Goal: Task Accomplishment & Management: Manage account settings

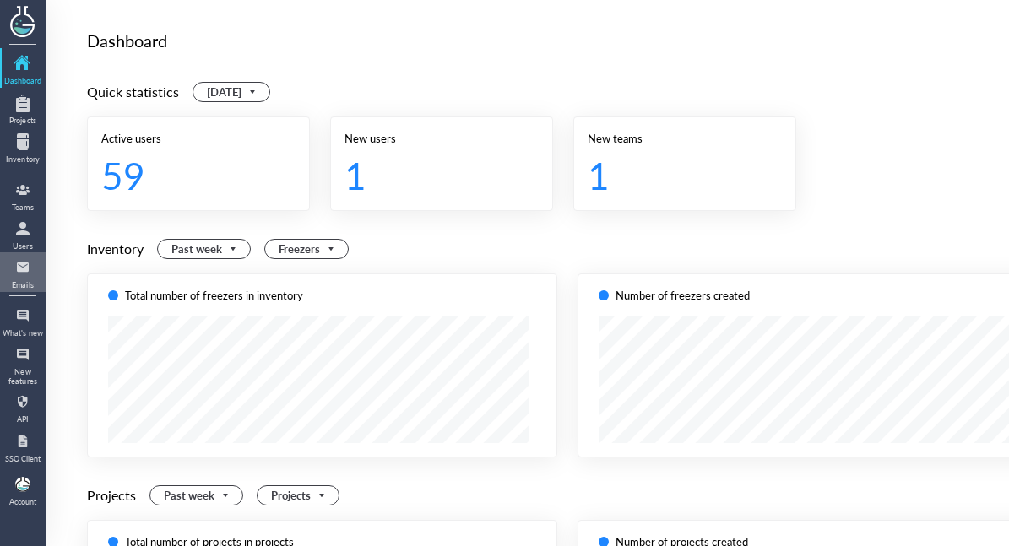
click at [35, 255] on div at bounding box center [22, 267] width 27 height 27
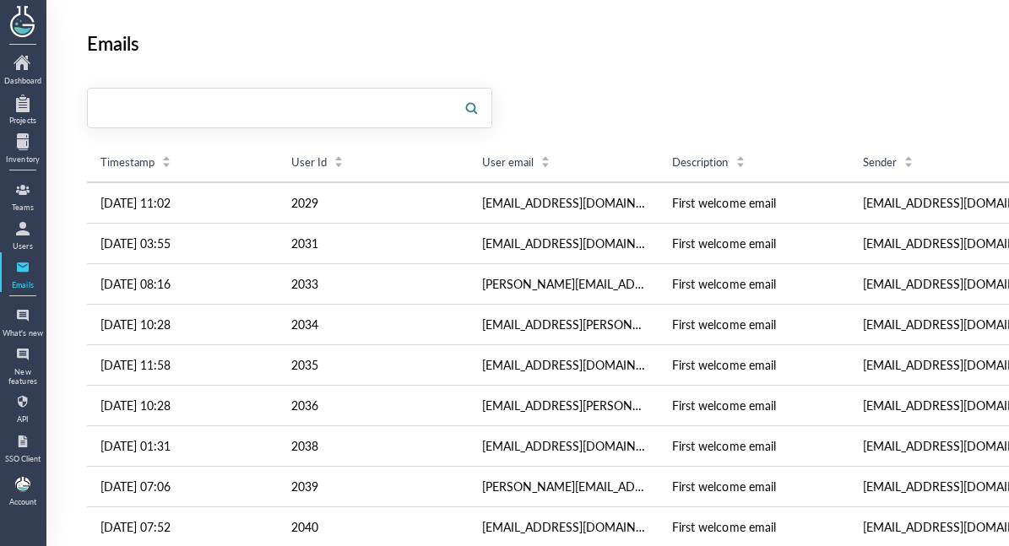
click at [132, 96] on input "text" at bounding box center [269, 108] width 363 height 27
click at [33, 245] on div "Users" at bounding box center [23, 246] width 42 height 8
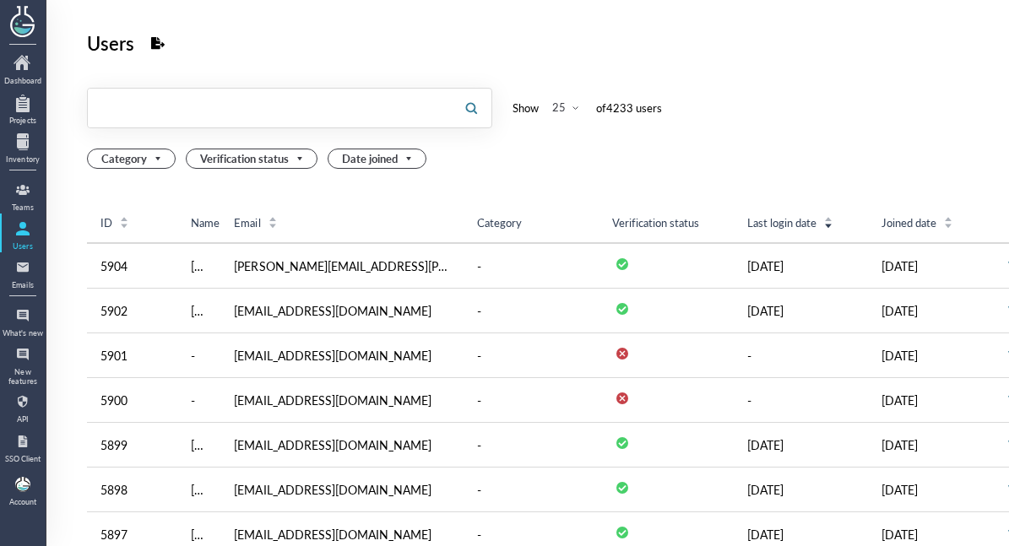
click at [162, 119] on input "text" at bounding box center [269, 108] width 363 height 27
click at [34, 278] on div at bounding box center [22, 267] width 27 height 27
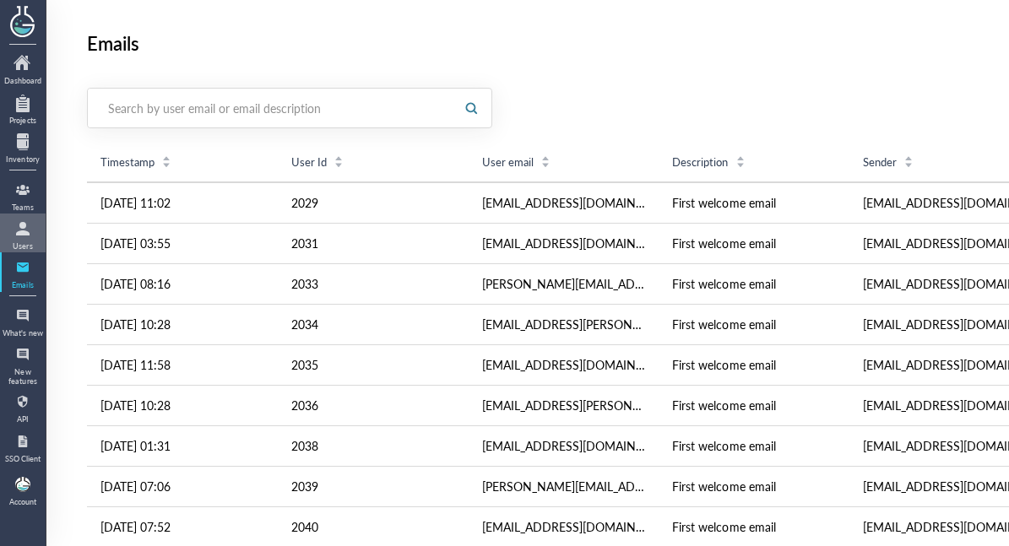
click at [35, 244] on div "Users" at bounding box center [23, 246] width 42 height 8
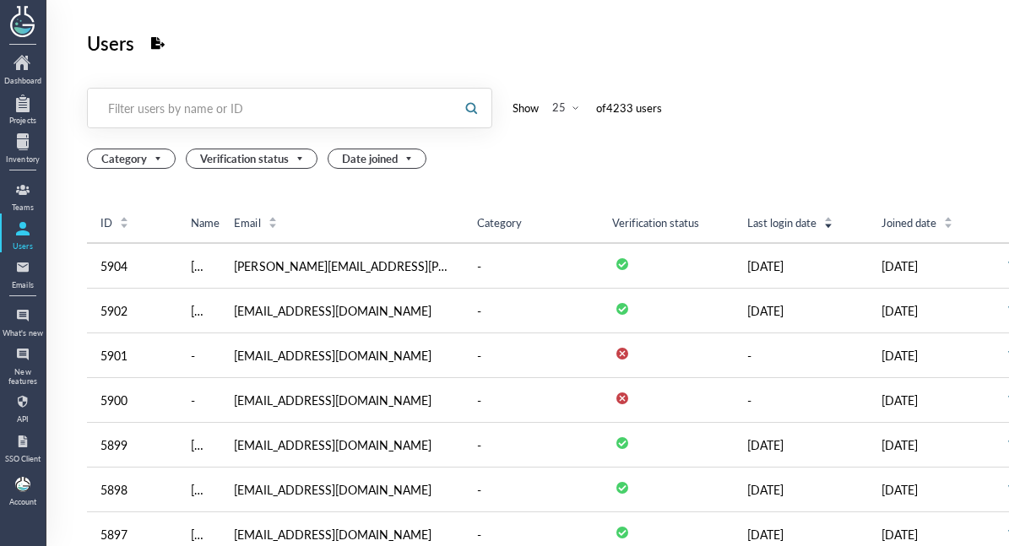
click at [131, 125] on div at bounding box center [269, 108] width 363 height 39
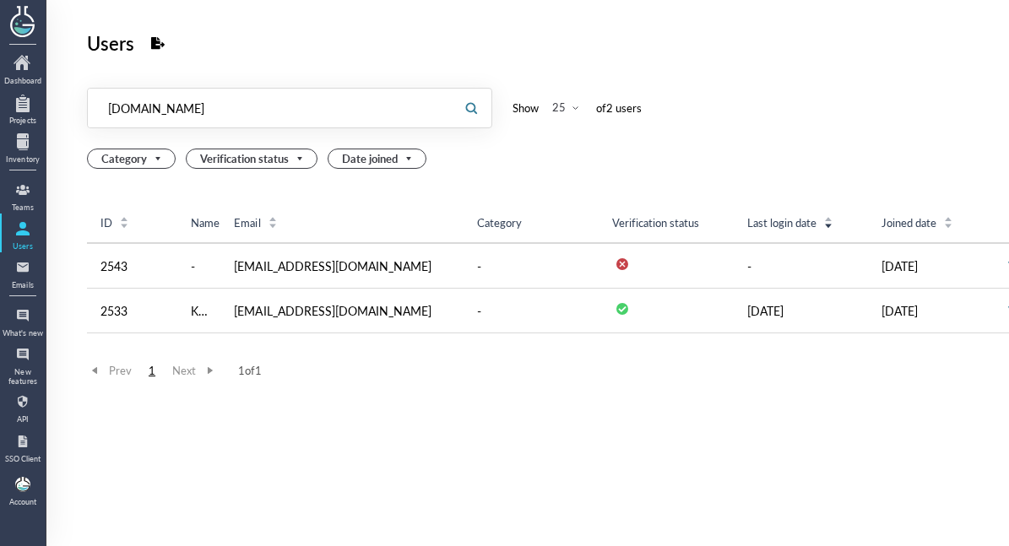
click at [275, 110] on input "[DOMAIN_NAME]" at bounding box center [269, 108] width 363 height 27
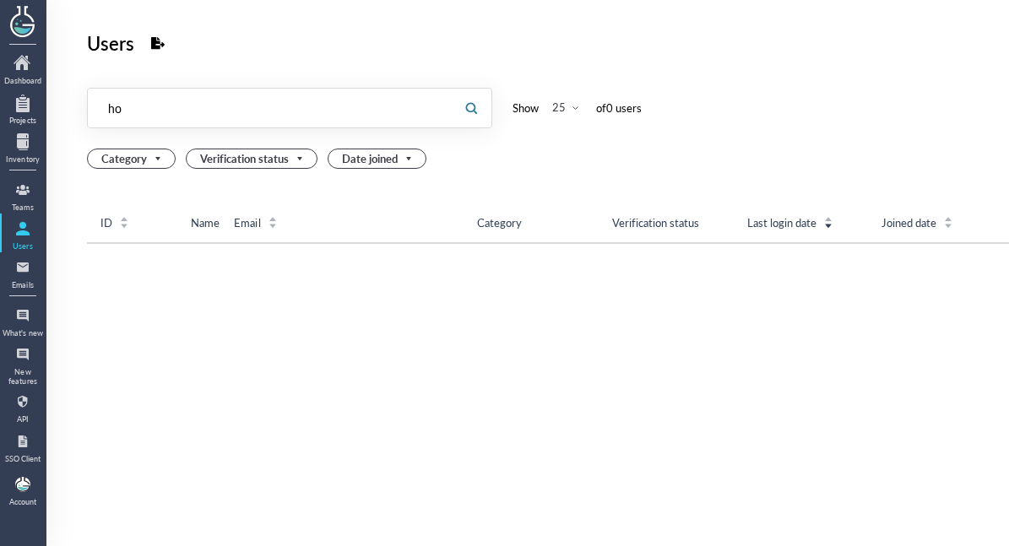
type input "h"
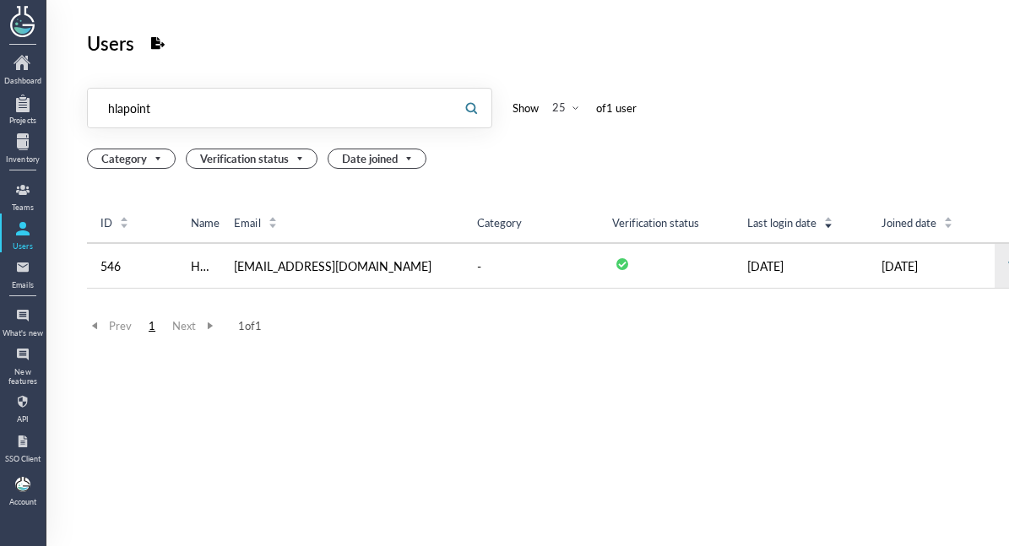
type input "hlapoint"
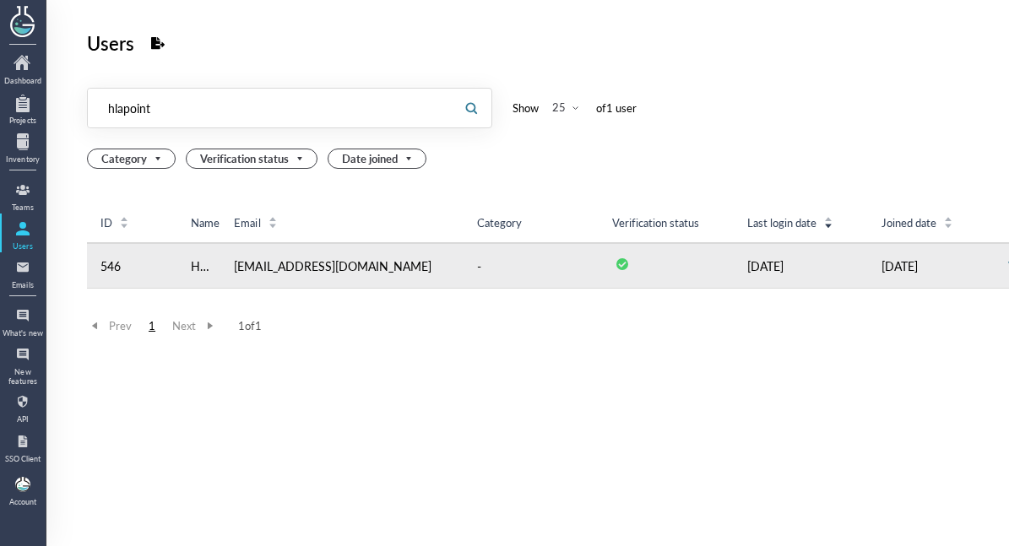
click at [998, 280] on td "View" at bounding box center [1021, 266] width 52 height 46
click at [998, 277] on td "View" at bounding box center [1021, 266] width 52 height 46
click at [998, 275] on td "View" at bounding box center [1021, 266] width 52 height 46
click at [1008, 269] on link "View" at bounding box center [1020, 266] width 25 height 17
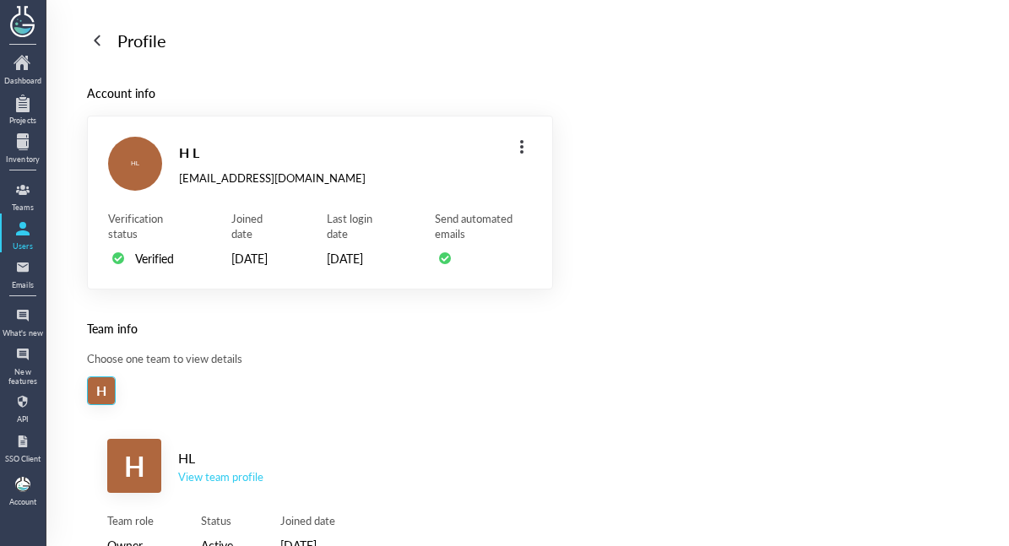
click at [236, 493] on div "H HL View team profile" at bounding box center [320, 466] width 426 height 54
click at [237, 493] on div "H HL View team profile" at bounding box center [320, 466] width 426 height 54
click at [242, 485] on div "View team profile" at bounding box center [220, 477] width 85 height 15
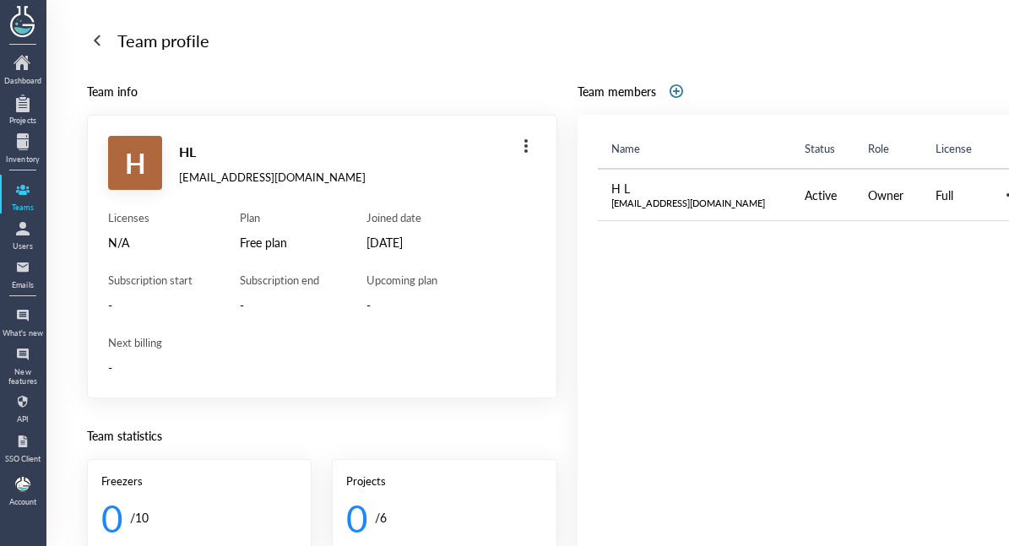
scroll to position [0, 72]
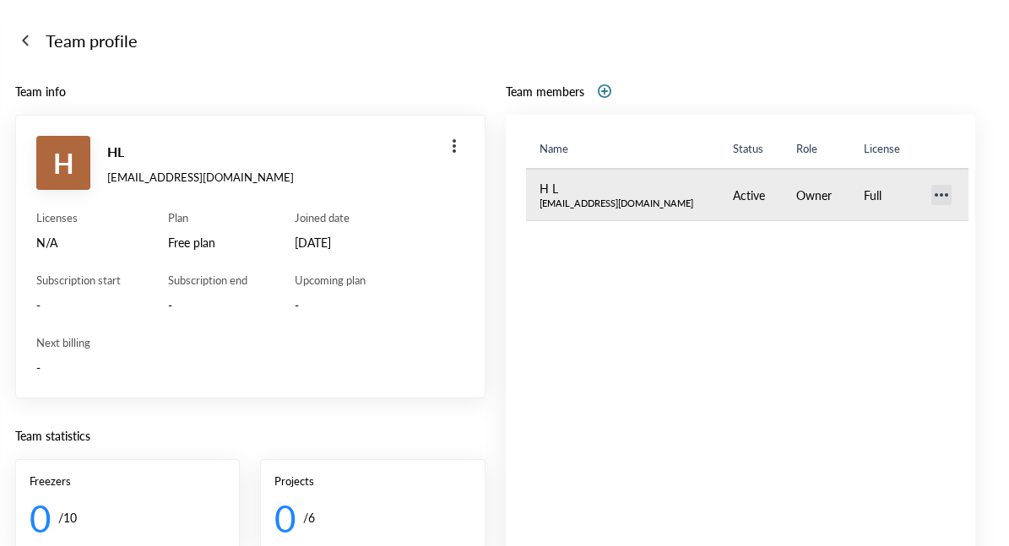
click at [928, 199] on div at bounding box center [941, 195] width 27 height 27
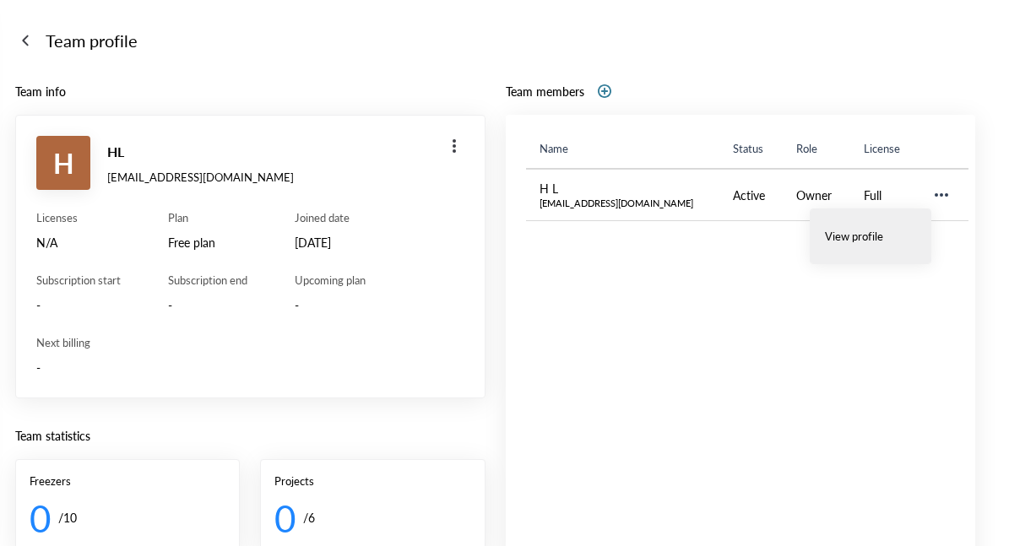
scroll to position [0, 0]
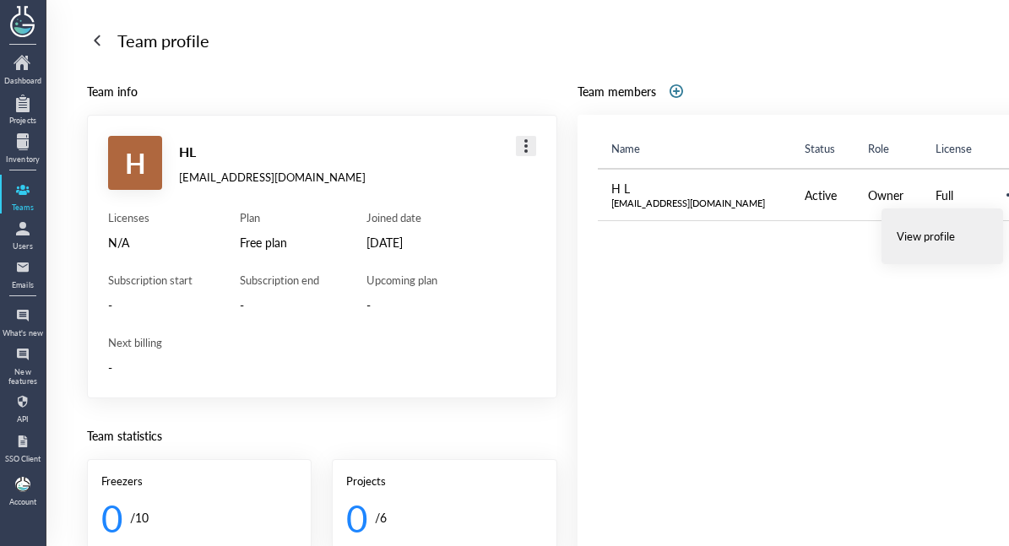
click at [518, 140] on div at bounding box center [526, 146] width 27 height 27
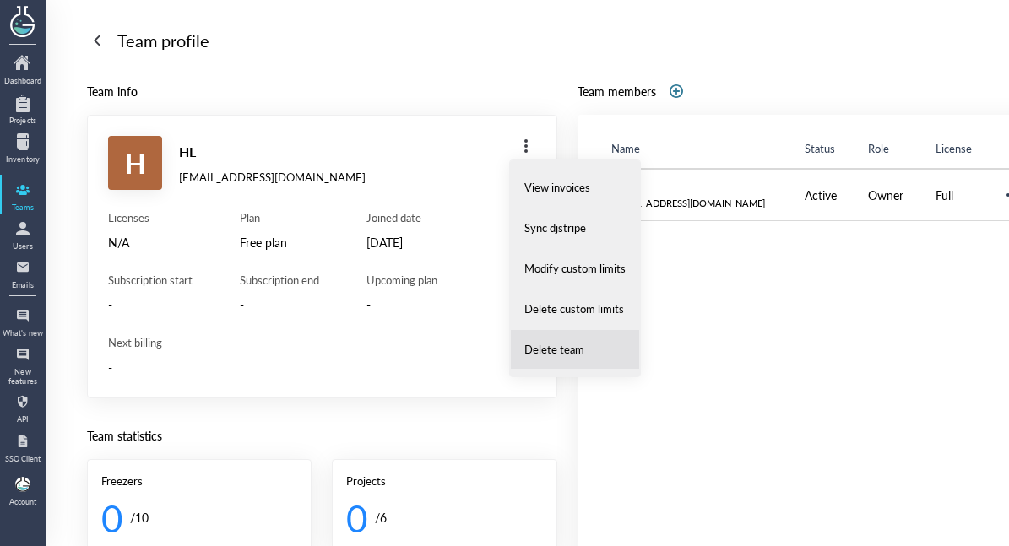
click at [550, 353] on span "Delete team" at bounding box center [555, 349] width 60 height 15
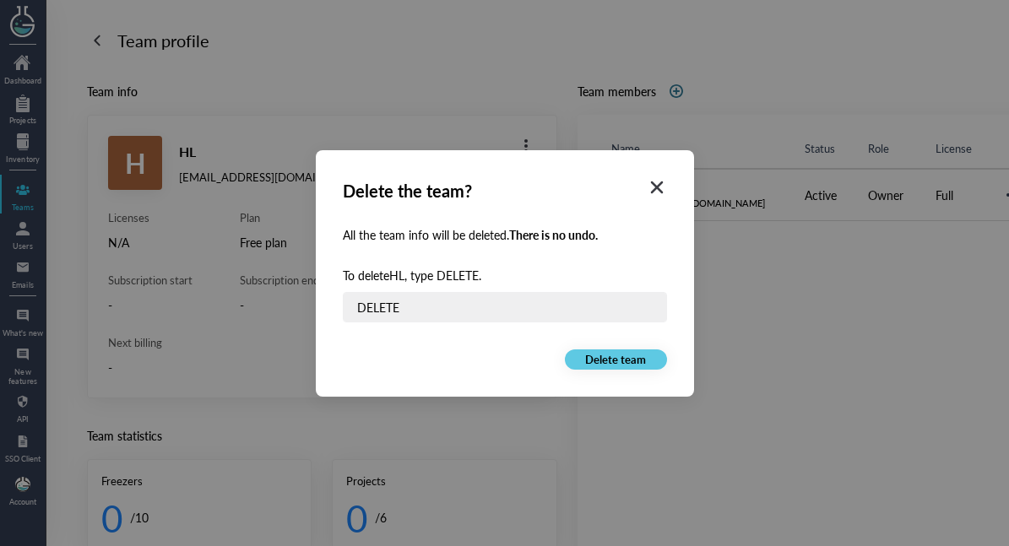
type input "DELETE"
click at [604, 362] on span "Delete team" at bounding box center [615, 359] width 61 height 15
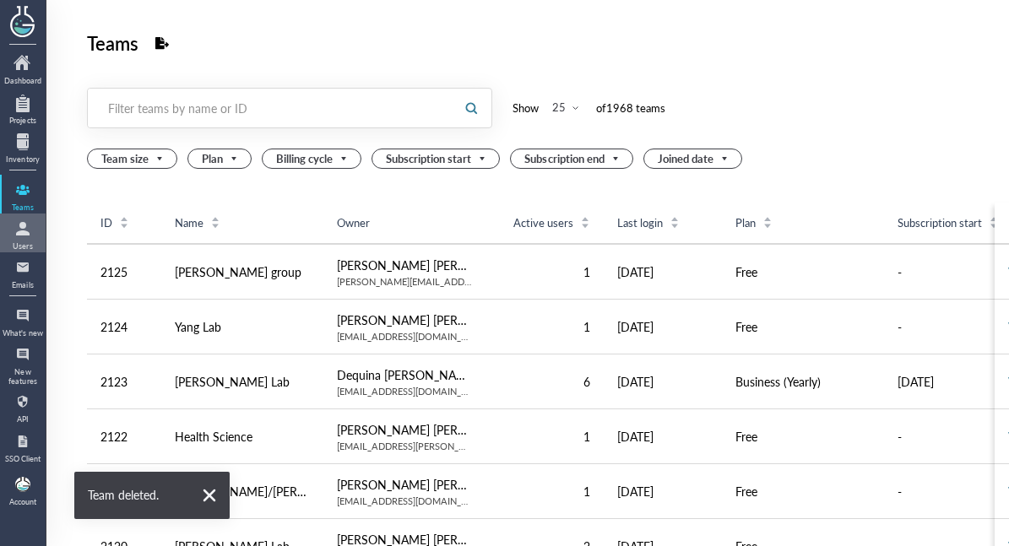
click at [22, 232] on div at bounding box center [22, 228] width 27 height 27
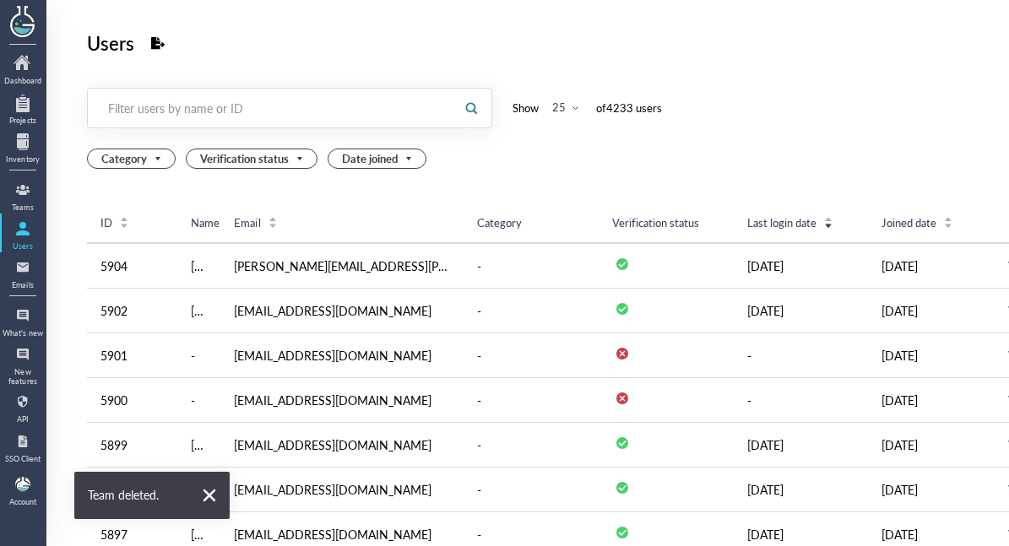
click at [169, 122] on div at bounding box center [269, 108] width 363 height 39
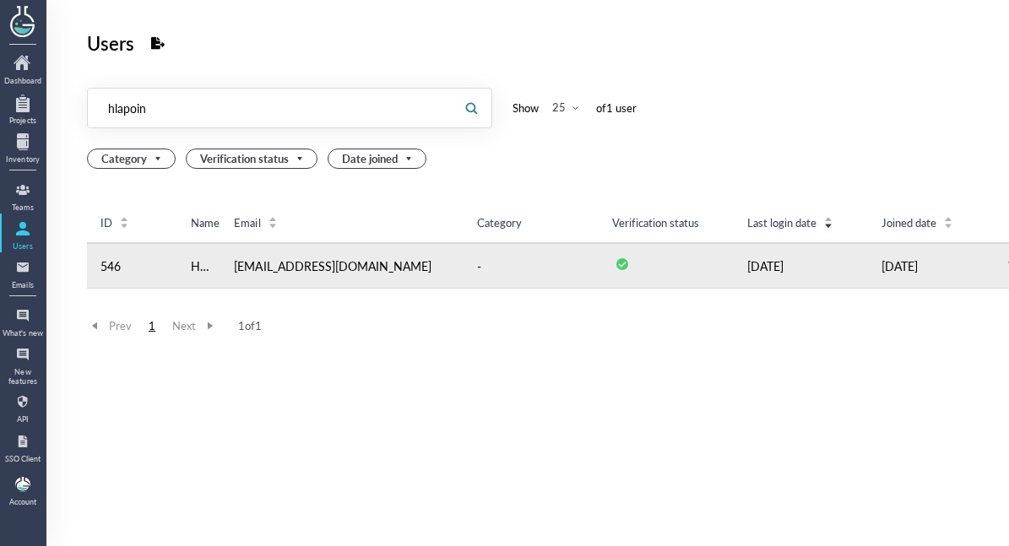
type input "hlapoin"
click at [995, 259] on td "View" at bounding box center [1021, 266] width 52 height 46
click at [1008, 262] on link "View" at bounding box center [1020, 266] width 25 height 17
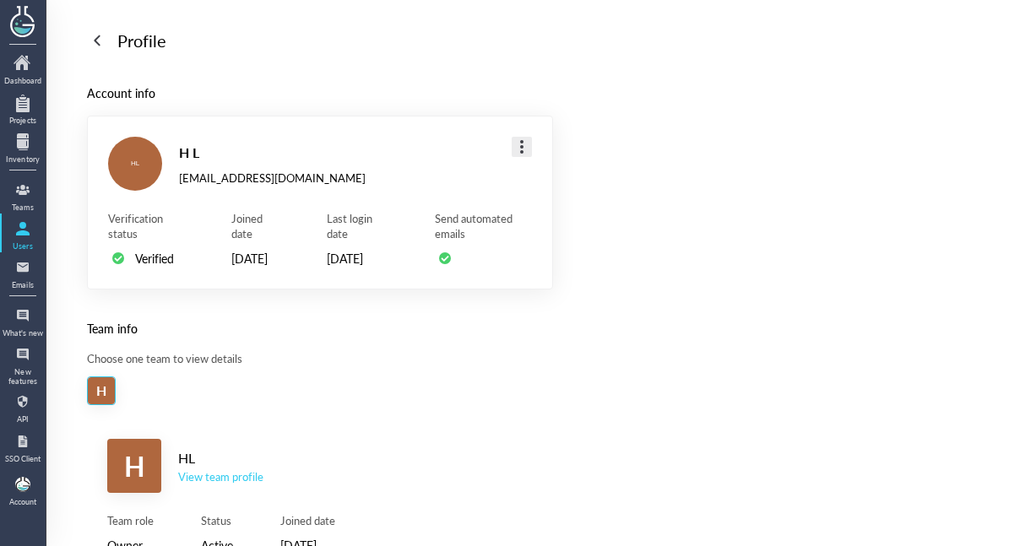
click at [522, 155] on div at bounding box center [521, 146] width 27 height 27
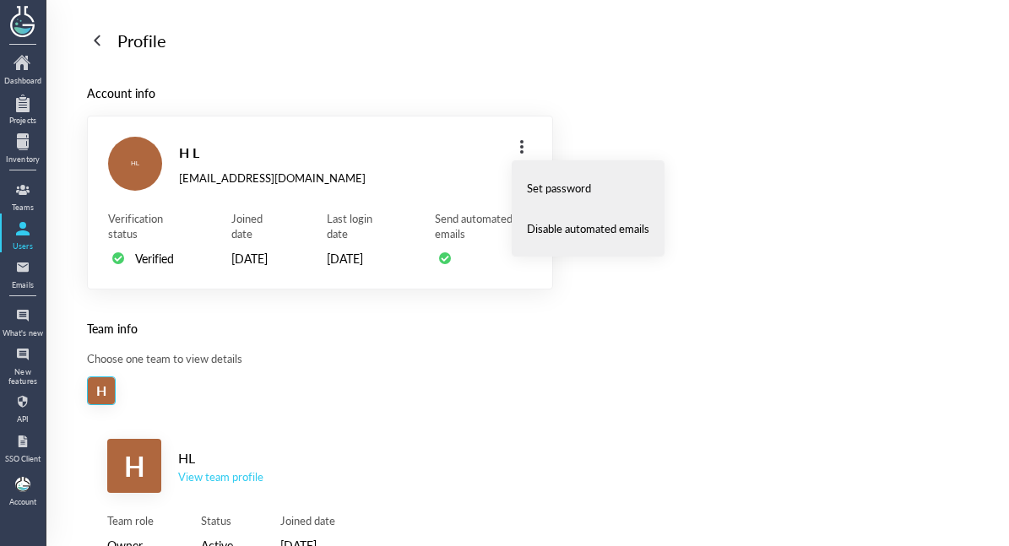
click at [452, 326] on div "Account info HL H L [EMAIL_ADDRESS][DOMAIN_NAME] Verification status Verified J…" at bounding box center [320, 445] width 466 height 722
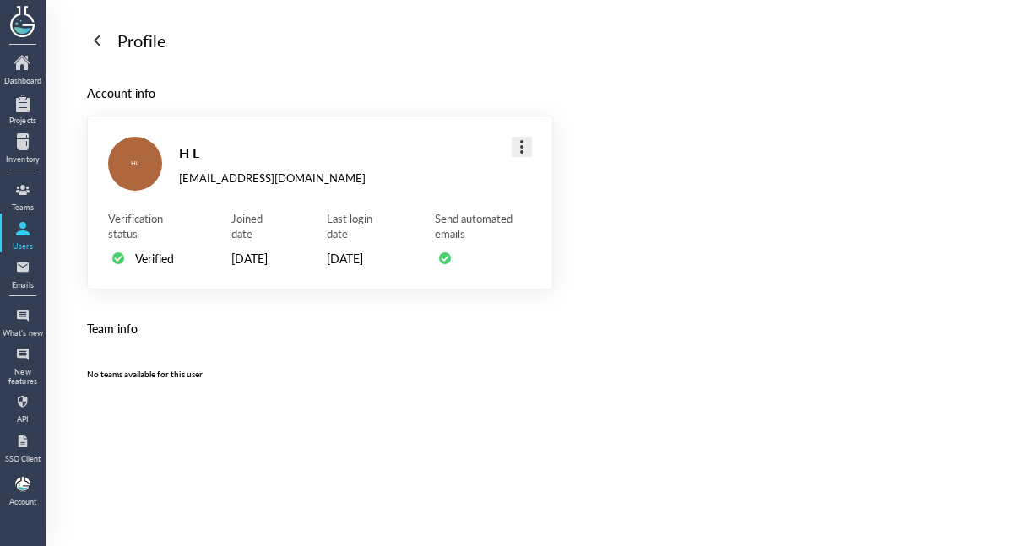
click at [534, 151] on div at bounding box center [521, 146] width 27 height 27
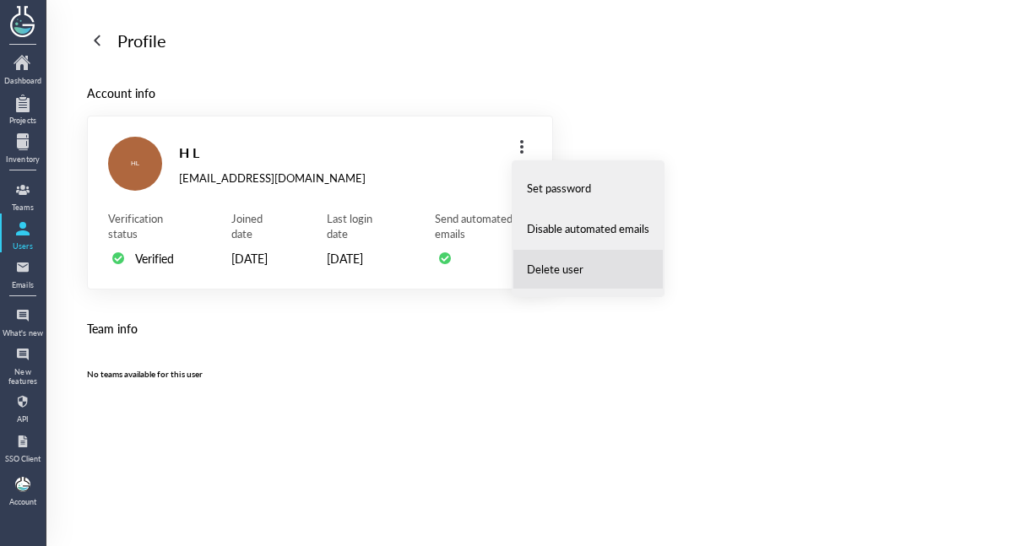
click at [552, 275] on span "Delete user" at bounding box center [555, 269] width 57 height 15
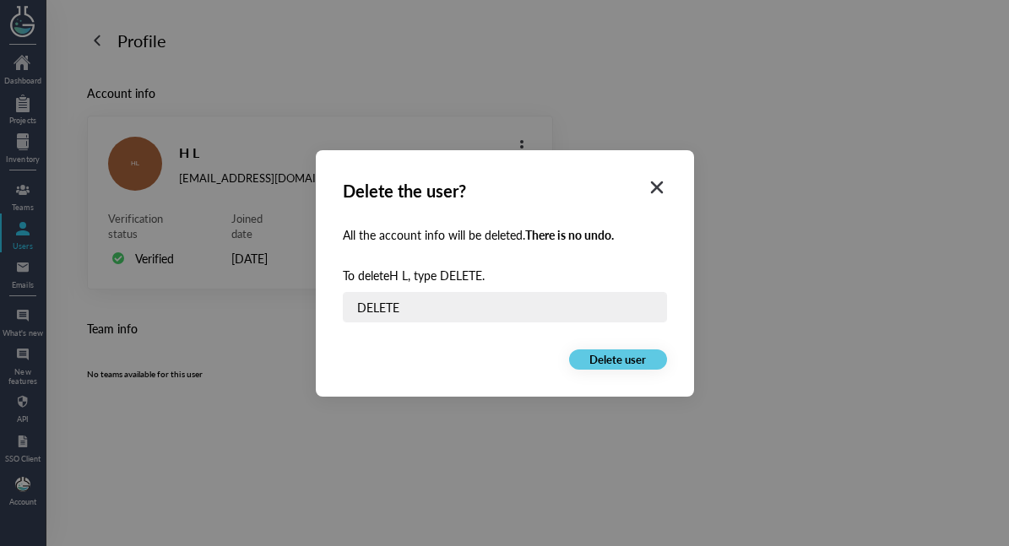
type input "DELETE"
click at [608, 358] on span "Delete user" at bounding box center [618, 359] width 57 height 15
